Goal: Transaction & Acquisition: Obtain resource

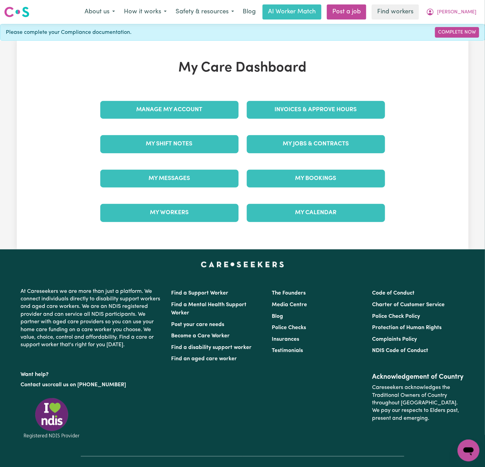
click at [317, 122] on div "Invoices & Approve Hours" at bounding box center [316, 110] width 147 height 34
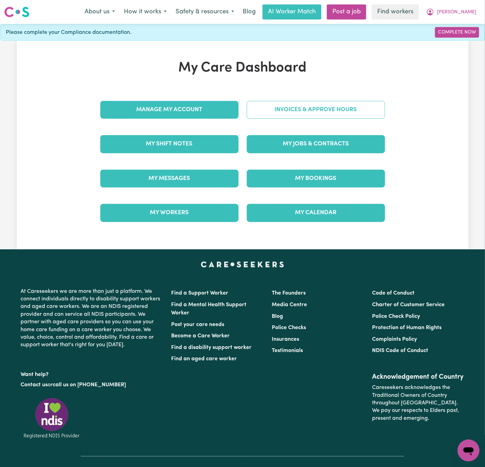
click at [325, 113] on link "Invoices & Approve Hours" at bounding box center [316, 110] width 138 height 18
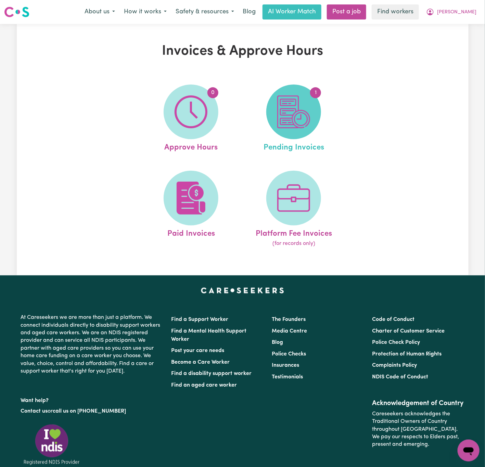
click at [307, 118] on img at bounding box center [293, 112] width 33 height 33
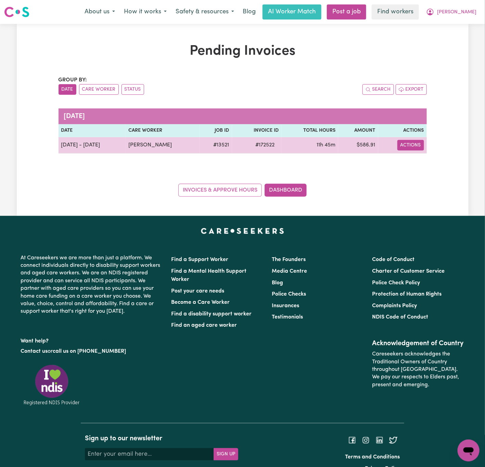
drag, startPoint x: 417, startPoint y: 147, endPoint x: 423, endPoint y: 151, distance: 7.4
click at [417, 146] on button "Actions" at bounding box center [411, 145] width 27 height 11
click at [429, 160] on link "Download Invoice" at bounding box center [431, 162] width 63 height 14
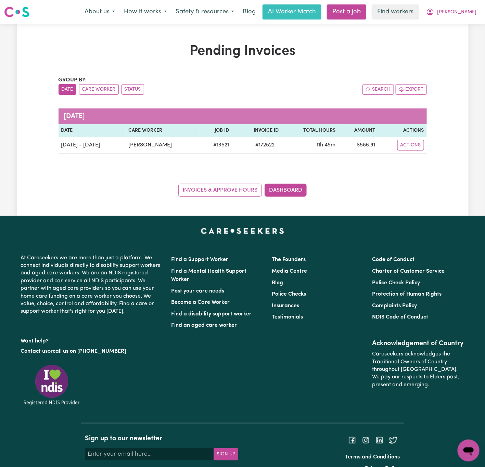
click at [460, 4] on div "About us How it works Safety & resources Blog AI Worker Match Post a job Find w…" at bounding box center [280, 11] width 401 height 15
click at [467, 14] on span "[PERSON_NAME]" at bounding box center [456, 13] width 39 height 8
click at [468, 36] on link "Logout" at bounding box center [454, 39] width 54 height 13
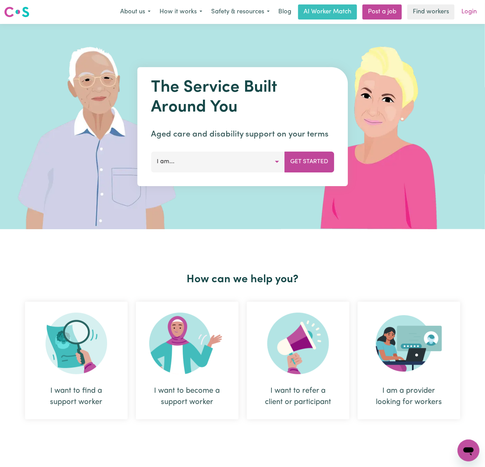
click at [471, 14] on link "Login" at bounding box center [470, 11] width 24 height 15
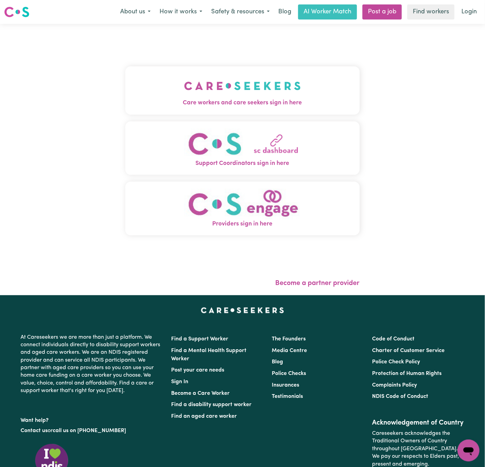
click at [222, 84] on img "Care workers and care seekers sign in here" at bounding box center [242, 85] width 117 height 25
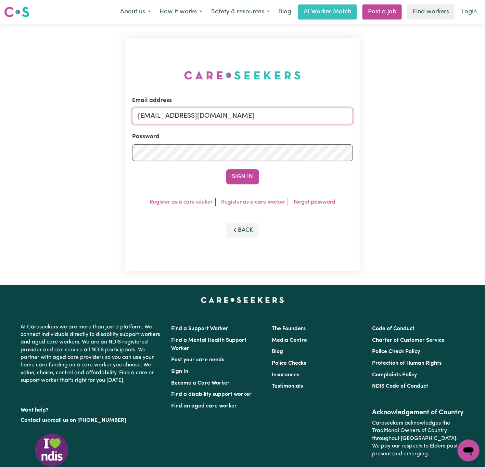
drag, startPoint x: 174, startPoint y: 112, endPoint x: 467, endPoint y: 117, distance: 293.2
click at [467, 117] on div "Email address [EMAIL_ADDRESS][DOMAIN_NAME] Password Sign In Register as a care …" at bounding box center [242, 154] width 485 height 261
paste input "EvelynCH"
type input "[EMAIL_ADDRESS][PERSON_NAME][DOMAIN_NAME]"
click at [226, 170] on button "Sign In" at bounding box center [242, 177] width 33 height 15
